Goal: Task Accomplishment & Management: Use online tool/utility

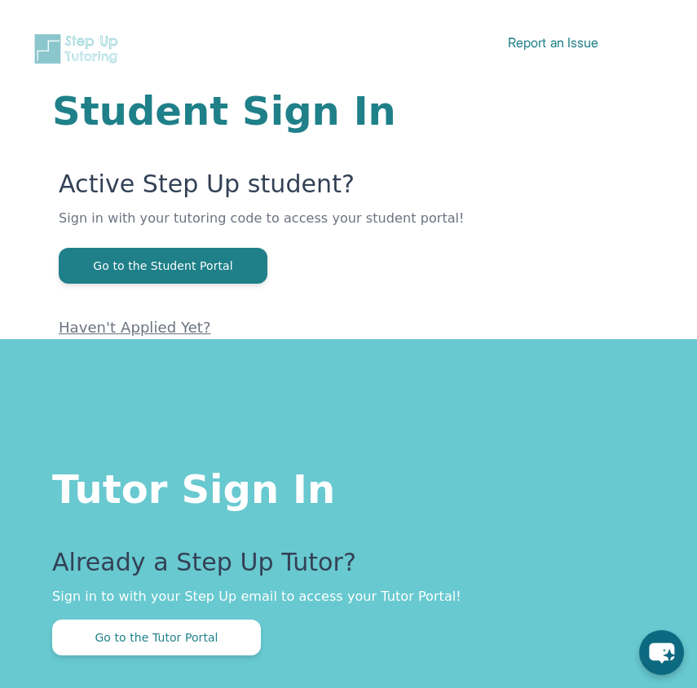
scroll to position [160, 0]
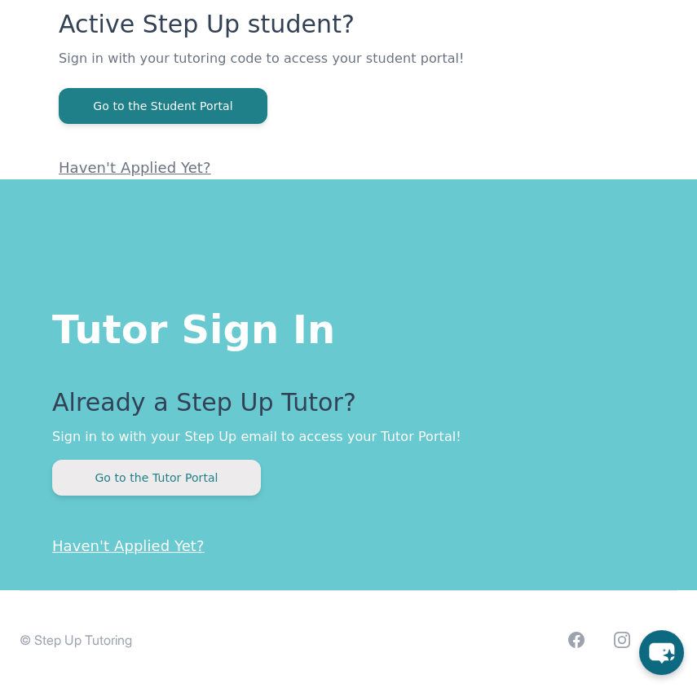
click at [198, 476] on button "Go to the Tutor Portal" at bounding box center [156, 478] width 209 height 36
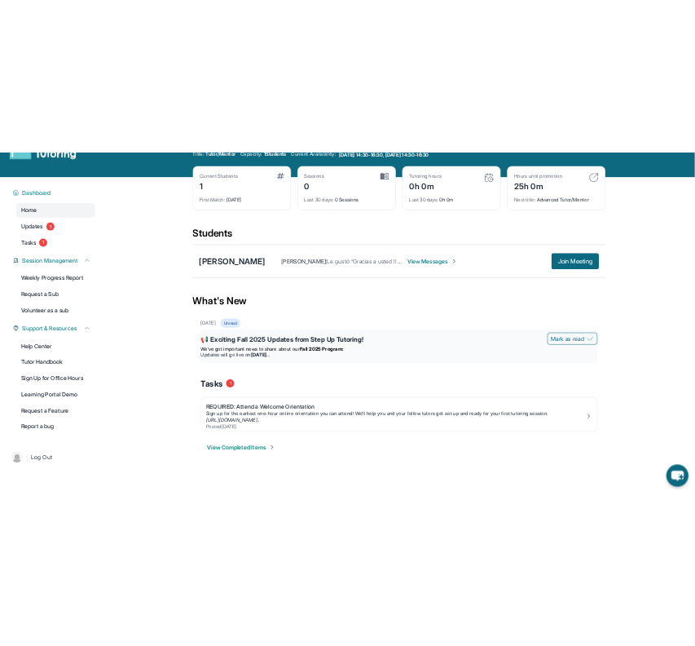
scroll to position [104, 0]
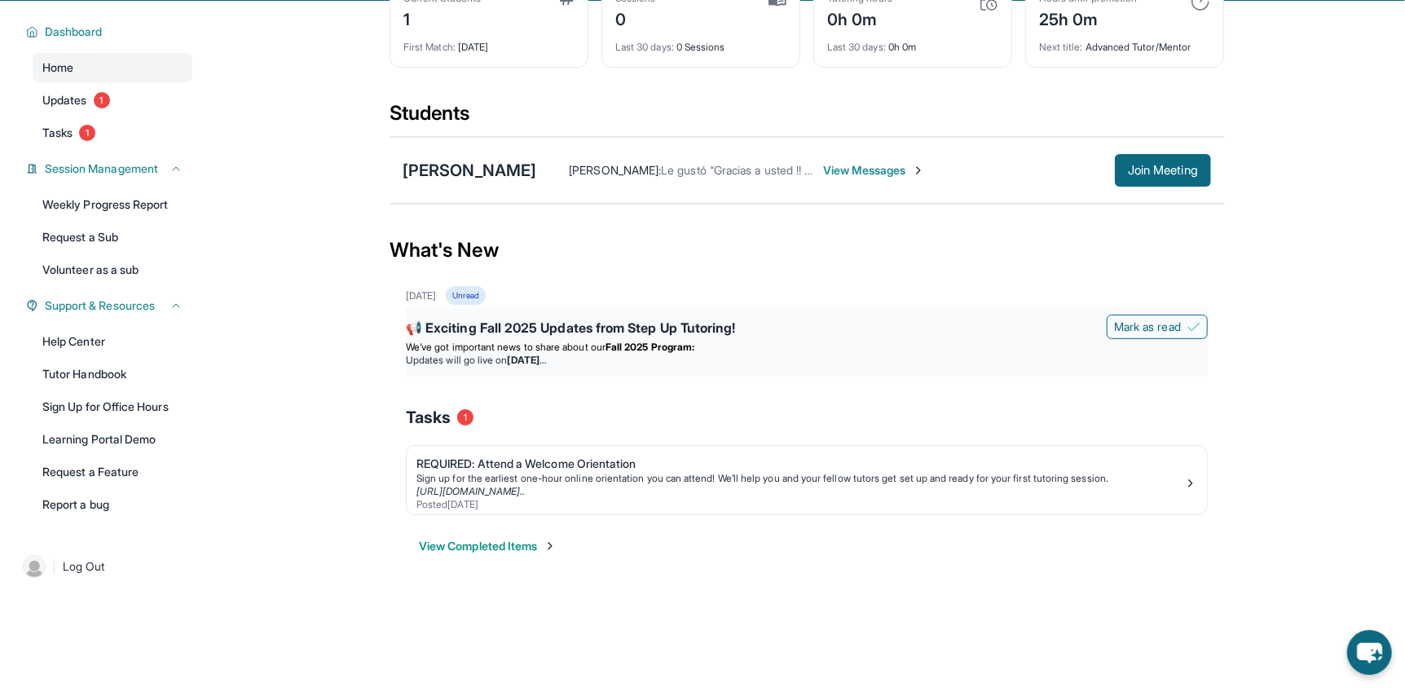
click at [708, 360] on li "Updates will go live [DATE][DATE]" at bounding box center [807, 360] width 802 height 13
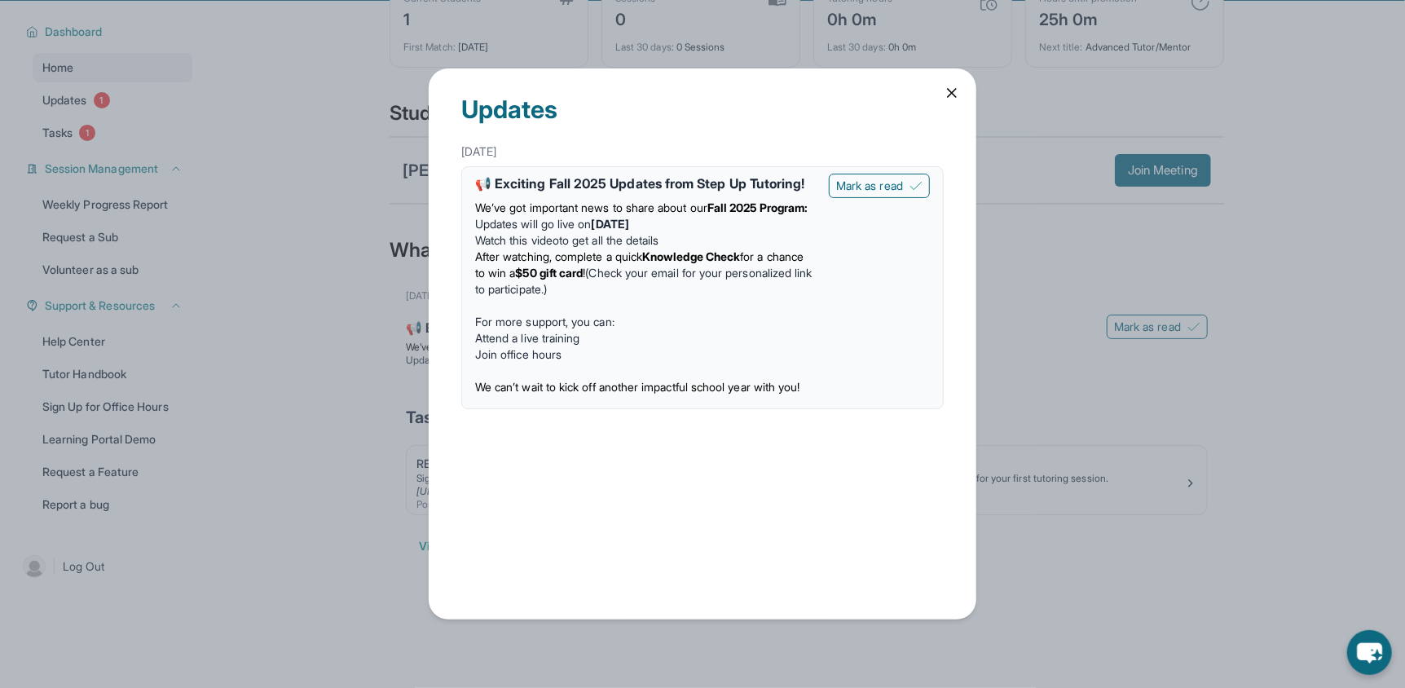
click at [708, 94] on icon at bounding box center [952, 93] width 16 height 16
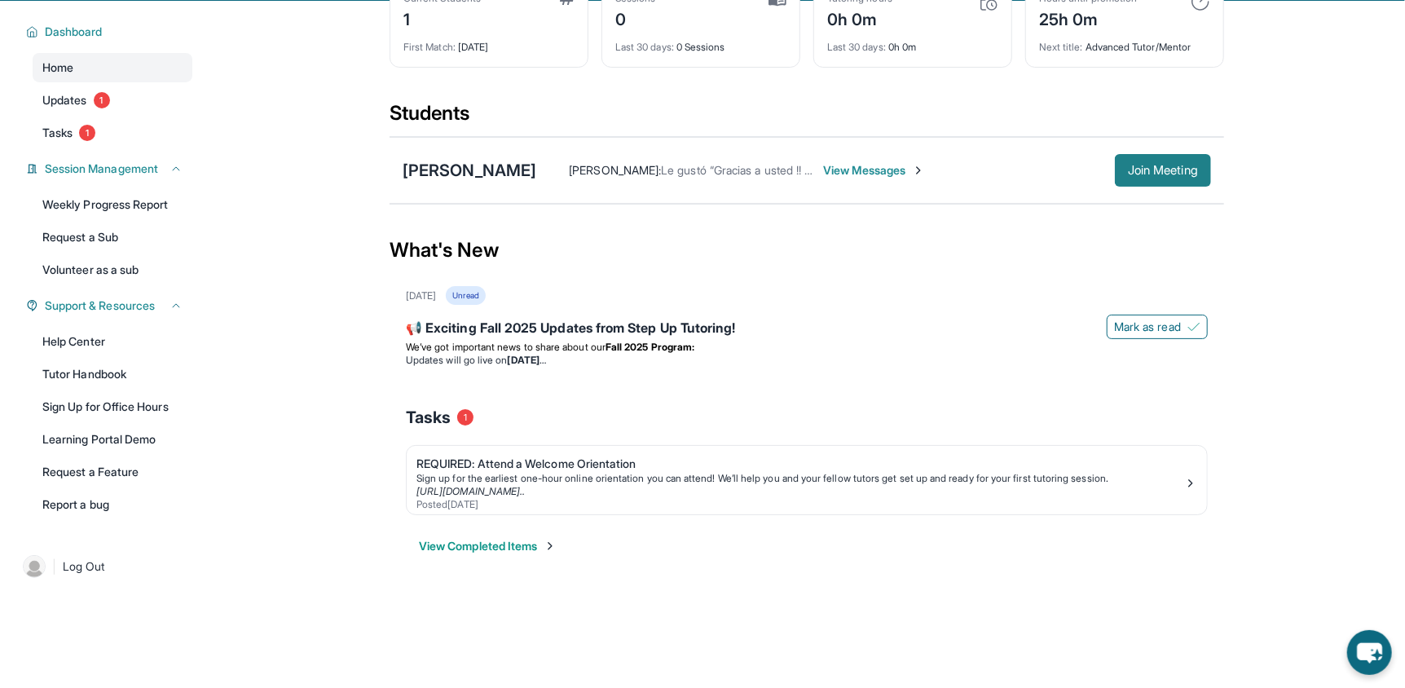
click at [708, 165] on span "Join Meeting" at bounding box center [1163, 170] width 70 height 10
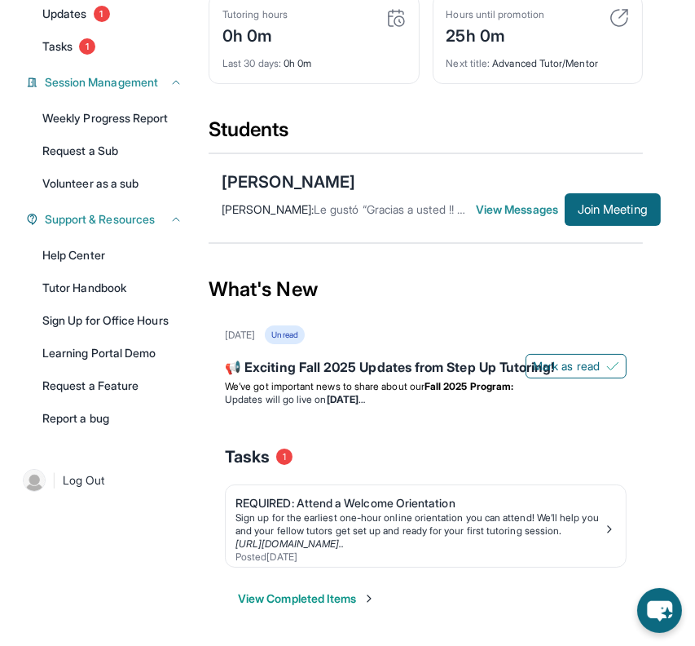
scroll to position [0, 0]
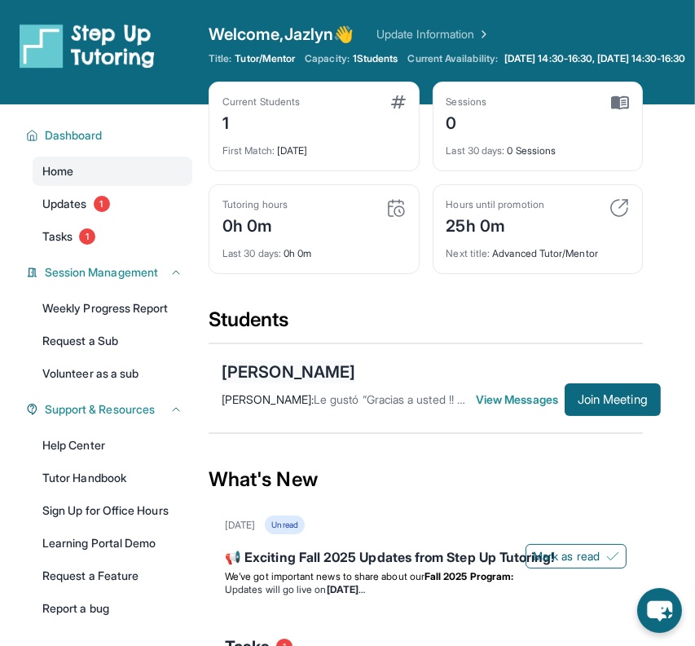
click at [311, 380] on div "[PERSON_NAME]" at bounding box center [289, 371] width 134 height 23
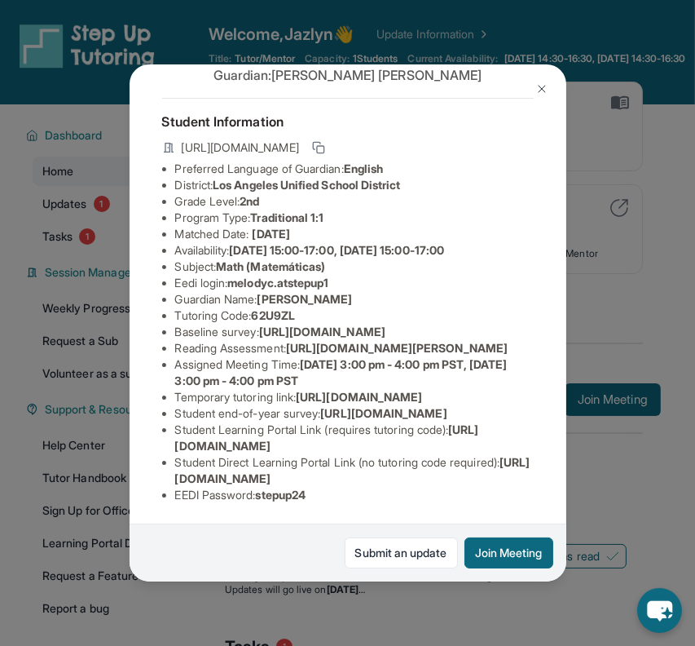
scroll to position [94, 0]
click at [544, 86] on img at bounding box center [542, 88] width 13 height 13
